Goal: Task Accomplishment & Management: Manage account settings

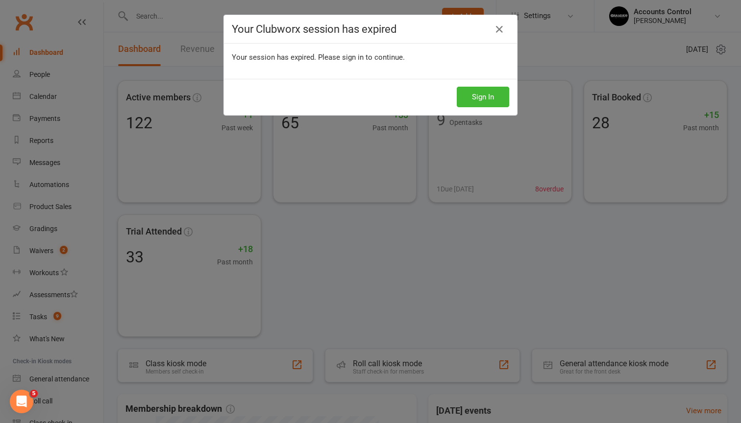
click at [49, 252] on div "Your Clubworx session has expired Your session has expired. Please sign in to c…" at bounding box center [370, 211] width 741 height 423
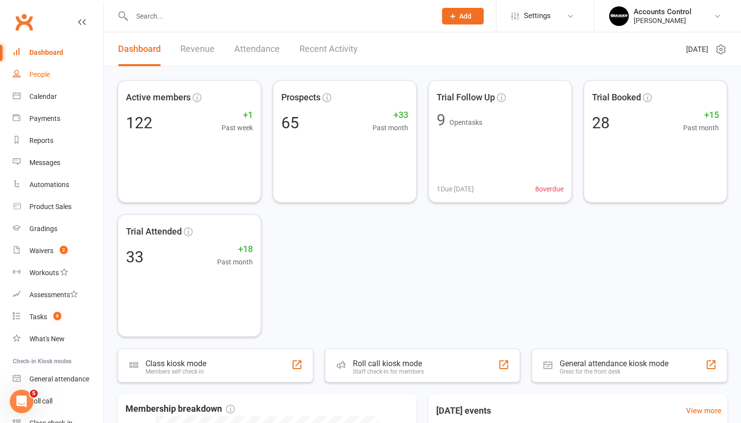
click at [46, 78] on div "People" at bounding box center [39, 75] width 21 height 8
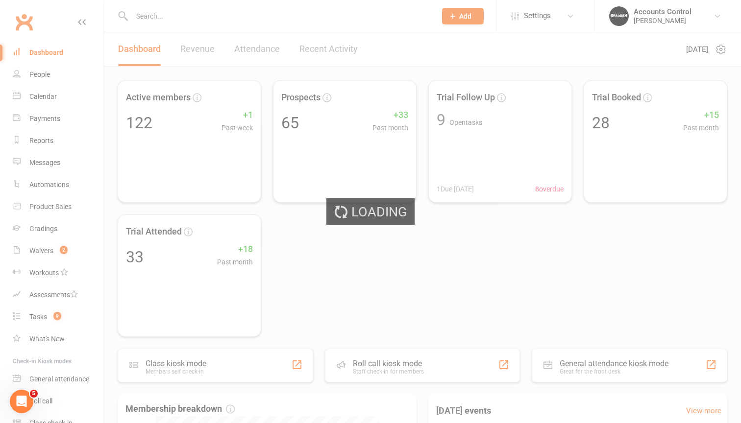
select select "100"
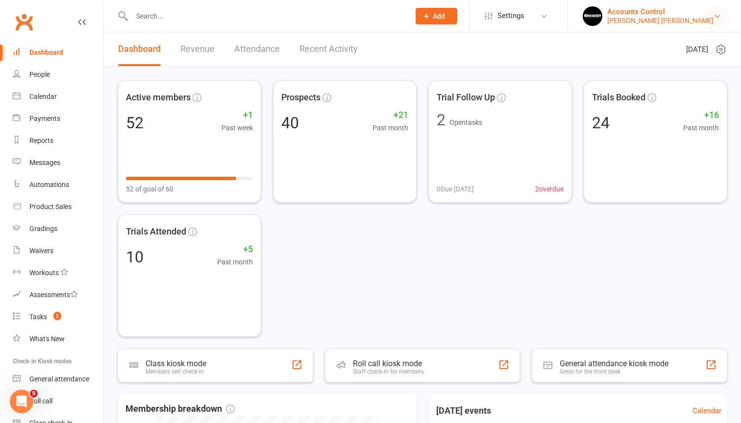
click at [717, 15] on icon at bounding box center [718, 16] width 8 height 8
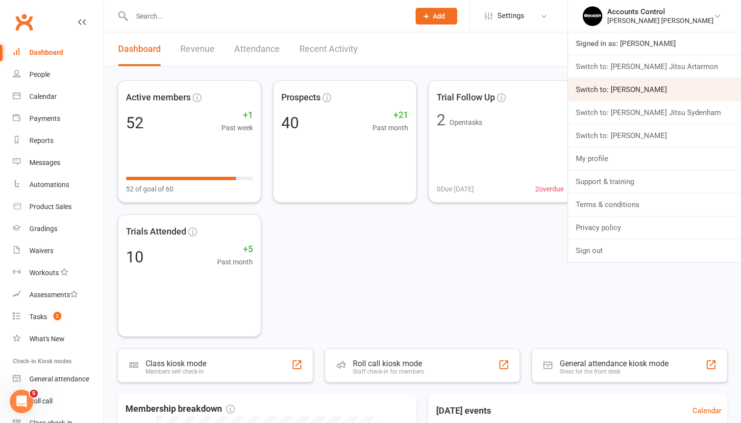
click at [675, 92] on link "Switch to: [PERSON_NAME]" at bounding box center [654, 89] width 173 height 23
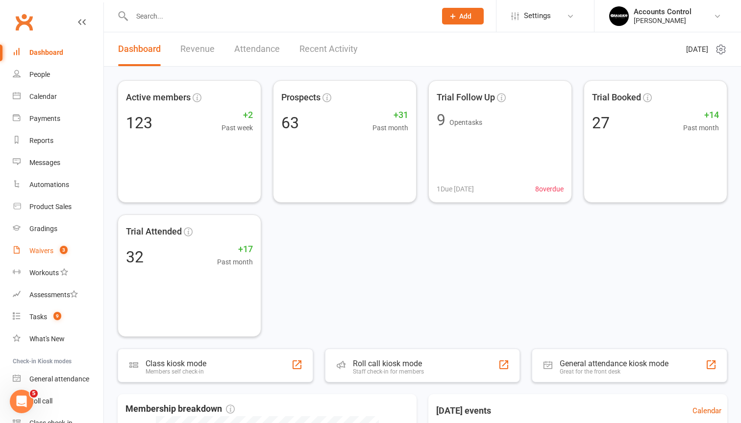
click at [45, 250] on div "Waivers" at bounding box center [41, 251] width 24 height 8
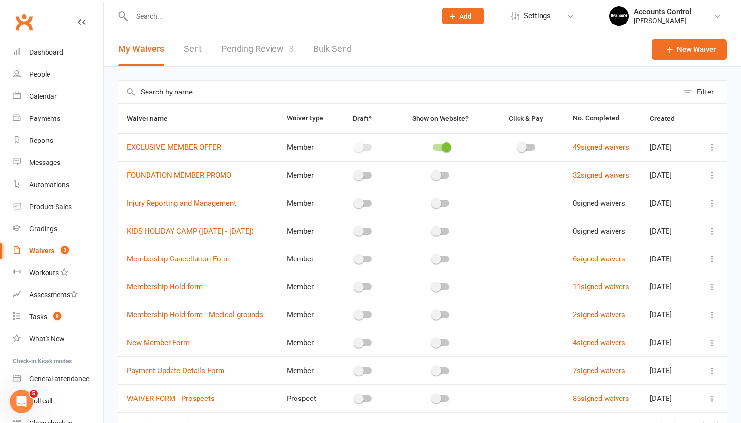
click at [231, 47] on link "Pending Review 3" at bounding box center [258, 49] width 72 height 34
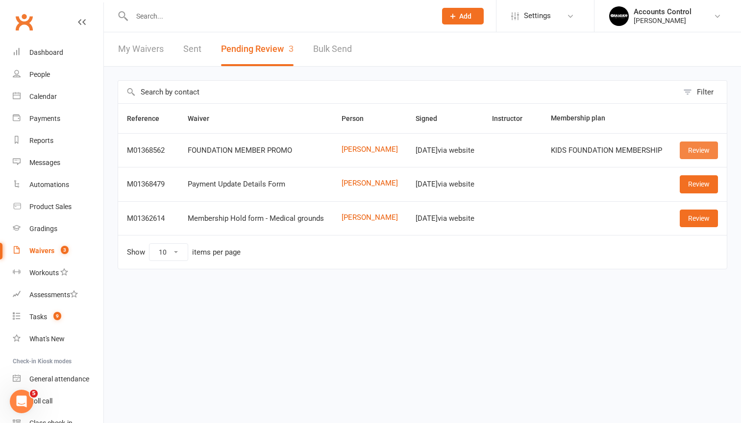
click at [690, 151] on link "Review" at bounding box center [699, 151] width 38 height 18
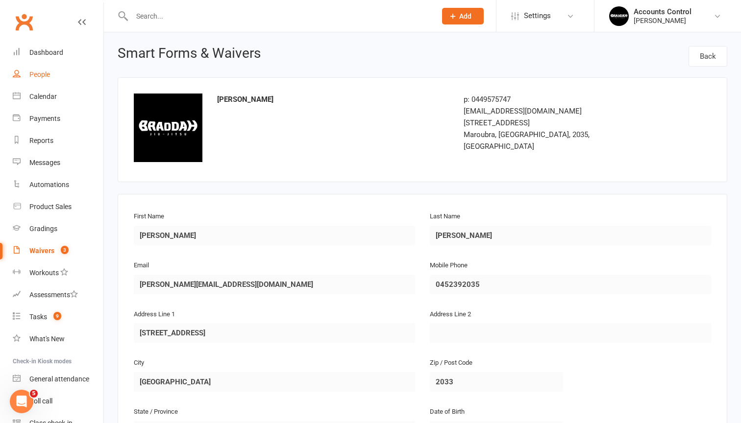
click at [49, 68] on link "People" at bounding box center [58, 75] width 91 height 22
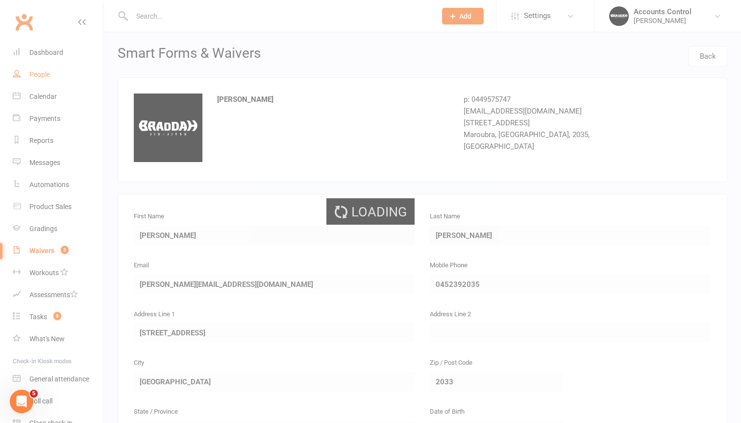
select select "100"
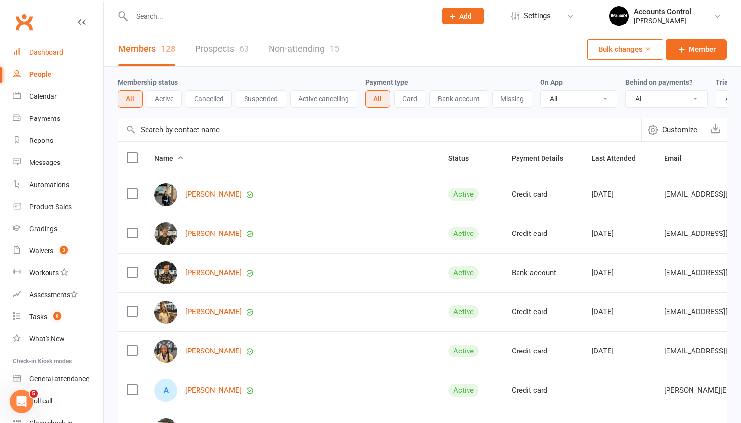
click at [61, 52] on div "Dashboard" at bounding box center [46, 53] width 34 height 8
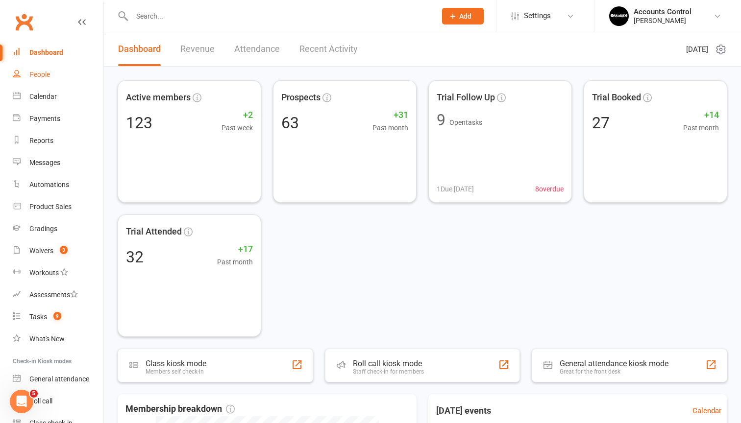
click at [49, 74] on div "People" at bounding box center [39, 75] width 21 height 8
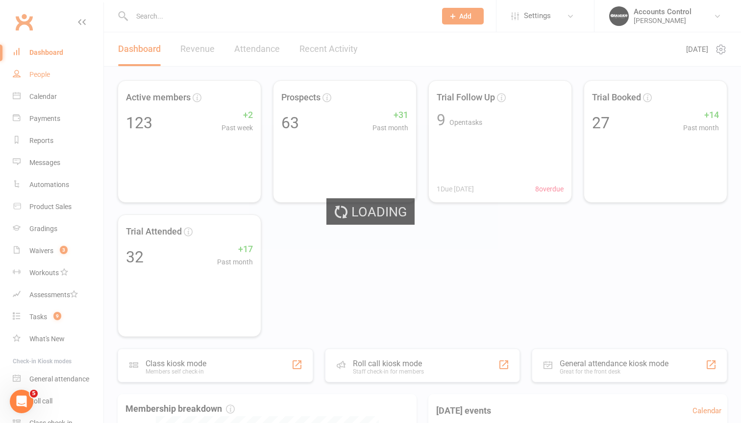
select select "100"
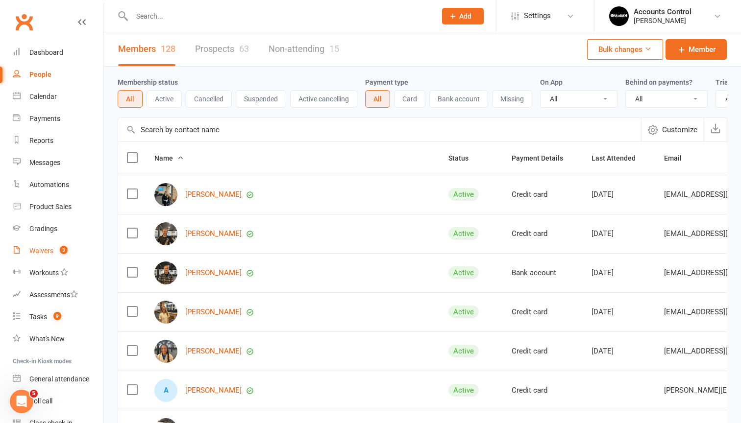
click at [39, 246] on link "Waivers 3" at bounding box center [58, 251] width 91 height 22
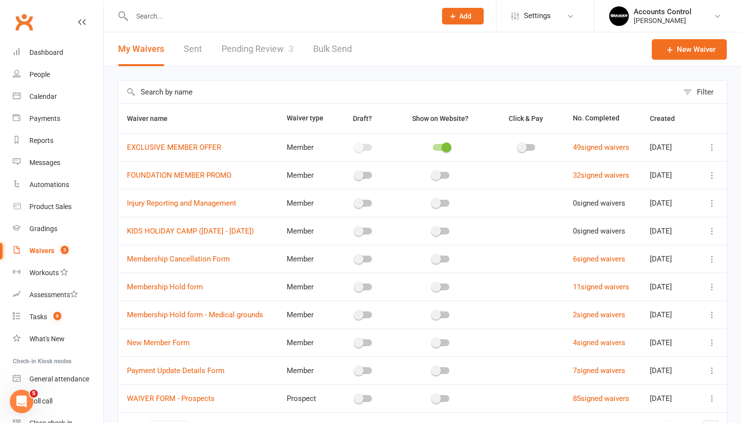
click at [237, 52] on link "Pending Review 3" at bounding box center [258, 49] width 72 height 34
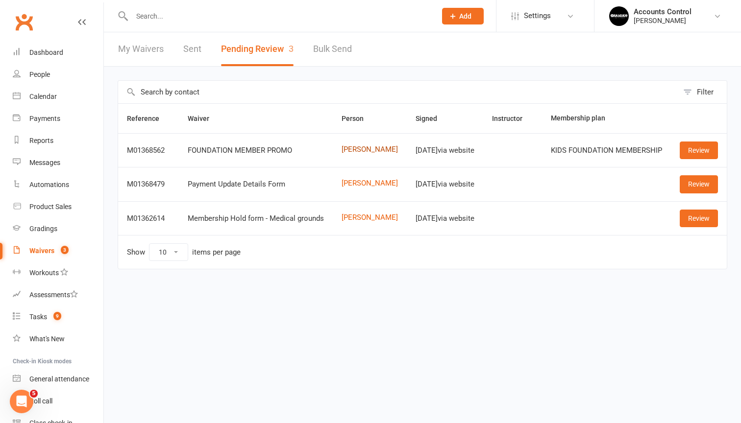
click at [366, 148] on link "Kane Scott" at bounding box center [370, 150] width 56 height 8
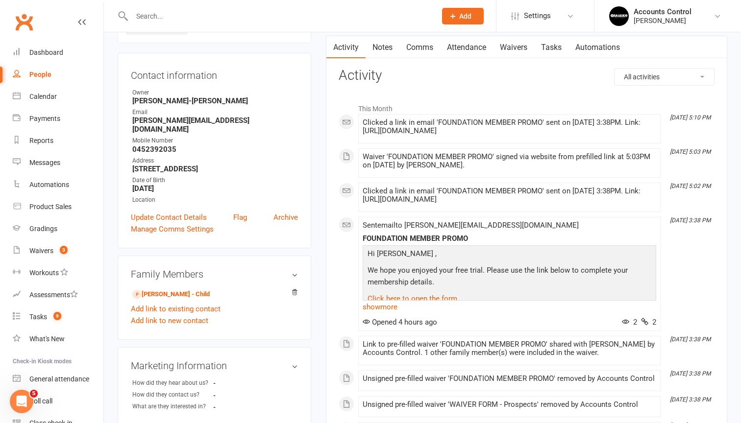
scroll to position [81, 0]
click at [156, 290] on link "Obie Scott - Child" at bounding box center [170, 295] width 77 height 10
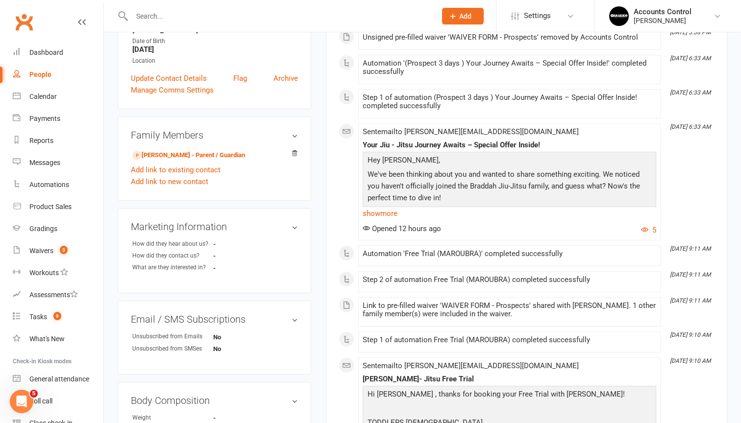
scroll to position [202, 0]
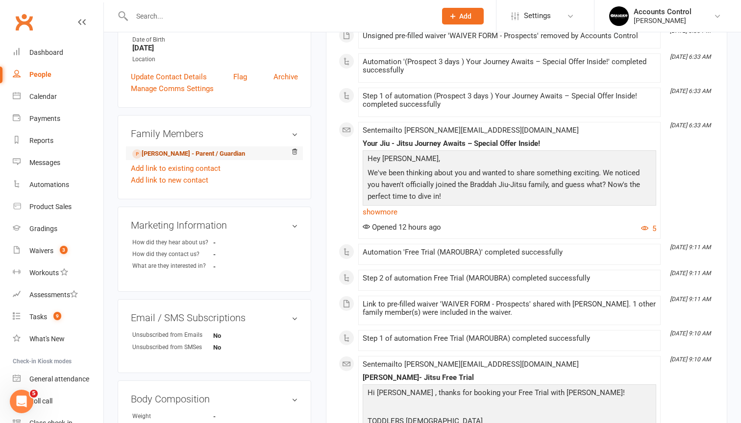
click at [214, 149] on link "Kane Scott - Parent / Guardian" at bounding box center [188, 154] width 113 height 10
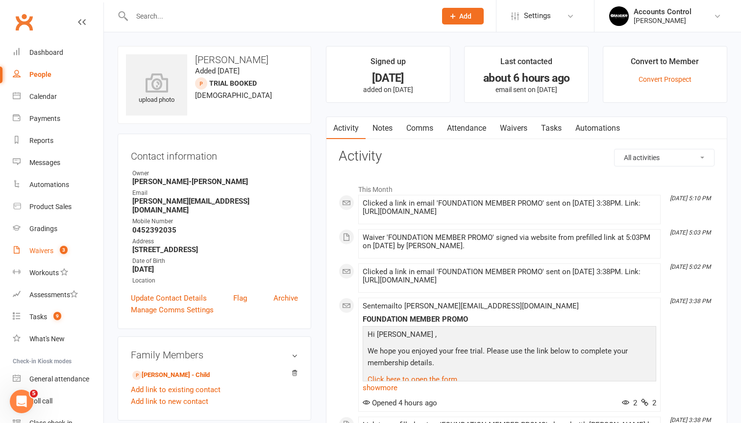
click at [48, 253] on div "Waivers" at bounding box center [41, 251] width 24 height 8
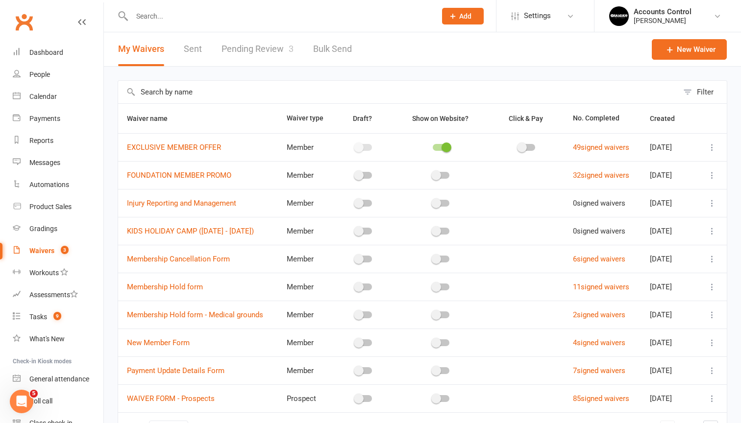
click at [253, 57] on link "Pending Review 3" at bounding box center [258, 49] width 72 height 34
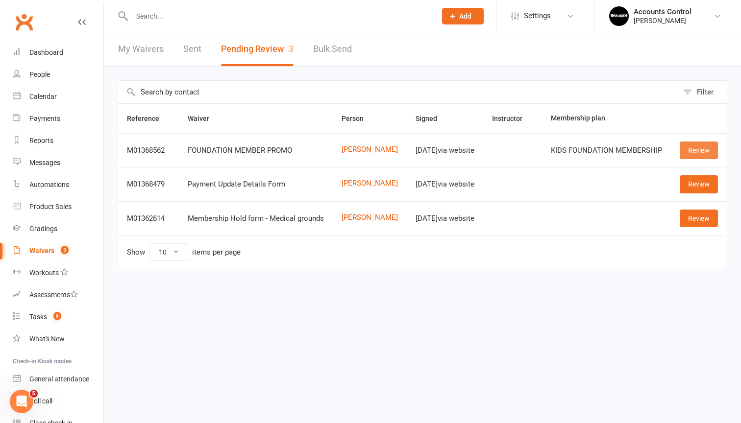
click at [693, 151] on link "Review" at bounding box center [699, 151] width 38 height 18
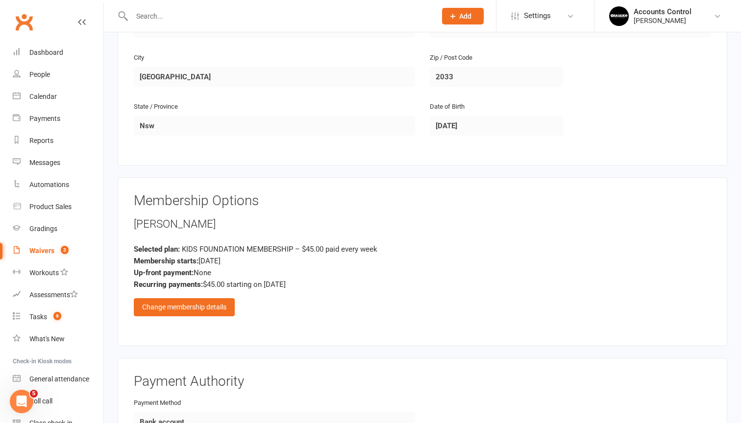
scroll to position [308, 0]
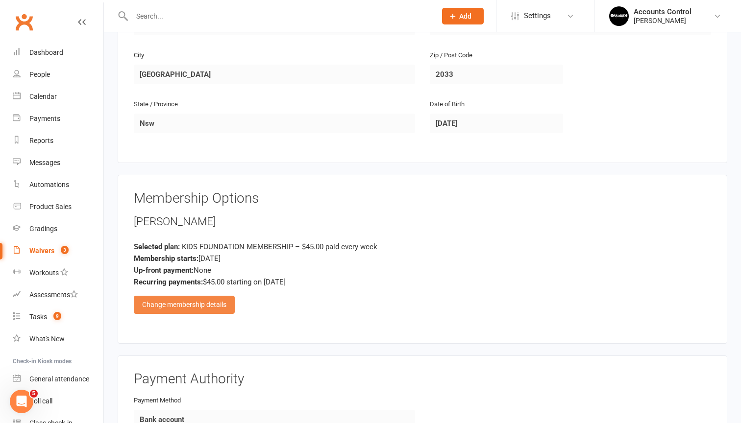
click at [195, 301] on div "Change membership details" at bounding box center [184, 305] width 101 height 18
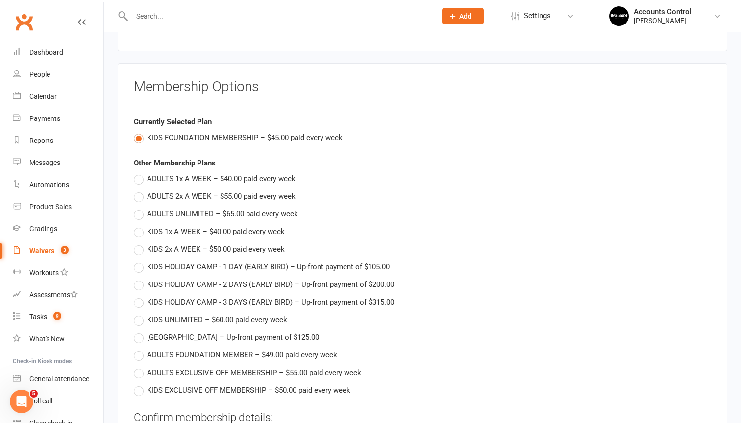
scroll to position [416, 0]
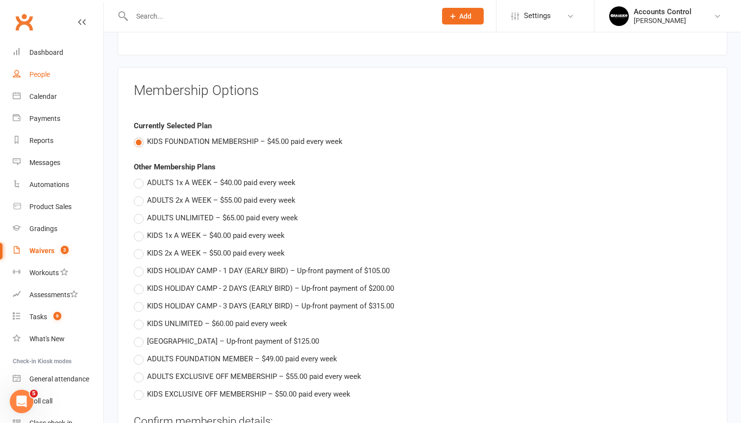
click at [46, 77] on div "People" at bounding box center [39, 75] width 21 height 8
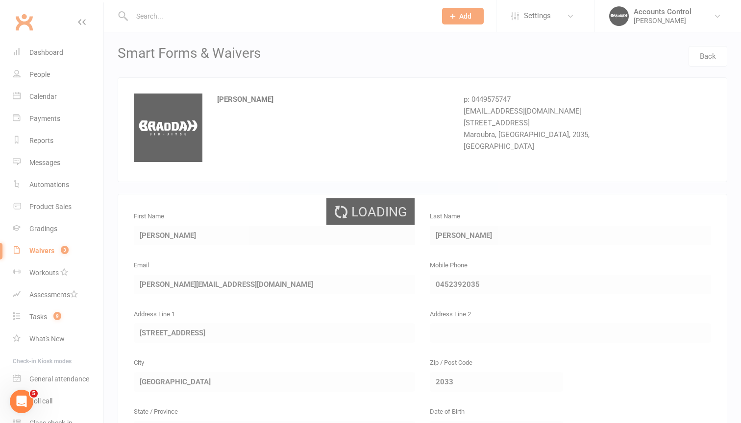
select select "100"
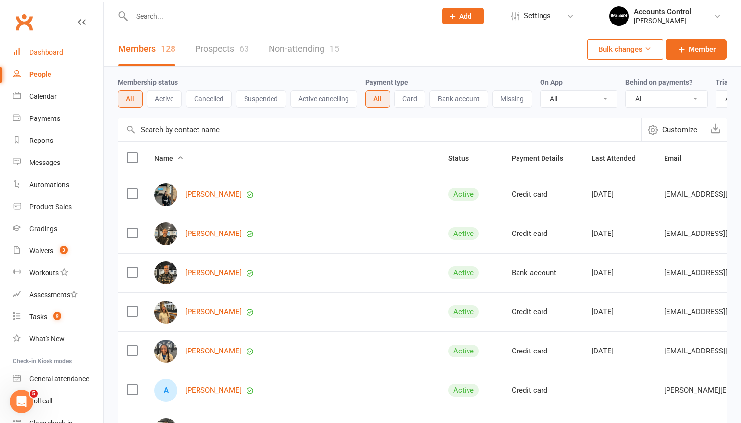
click at [54, 54] on div "Dashboard" at bounding box center [46, 53] width 34 height 8
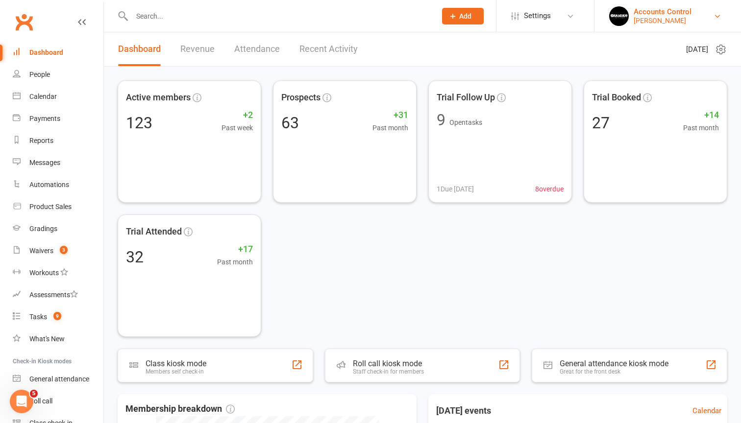
click at [690, 24] on div "Braddah Jiu Jitsu Maroubra" at bounding box center [663, 20] width 58 height 9
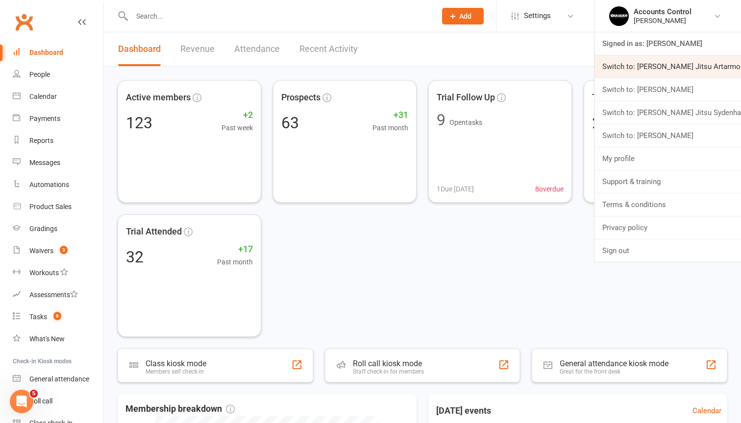
click at [673, 64] on link "Switch to: [PERSON_NAME] Jitsu Artarmon" at bounding box center [667, 66] width 147 height 23
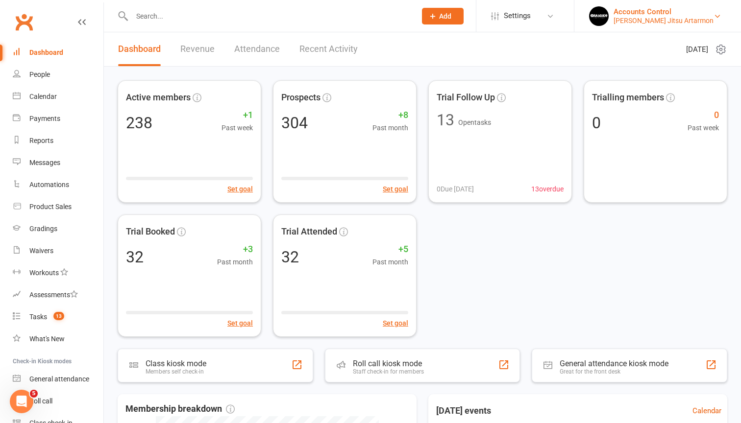
click at [705, 16] on div "Braddah Jiu Jitsu Artarmon" at bounding box center [664, 20] width 100 height 9
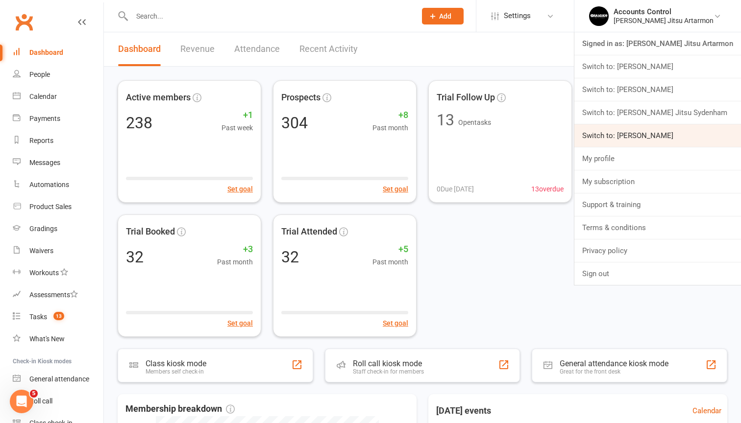
click at [670, 130] on link "Switch to: Braddah Jiu Jitsu Thornleigh" at bounding box center [657, 135] width 167 height 23
